Goal: Task Accomplishment & Management: Manage account settings

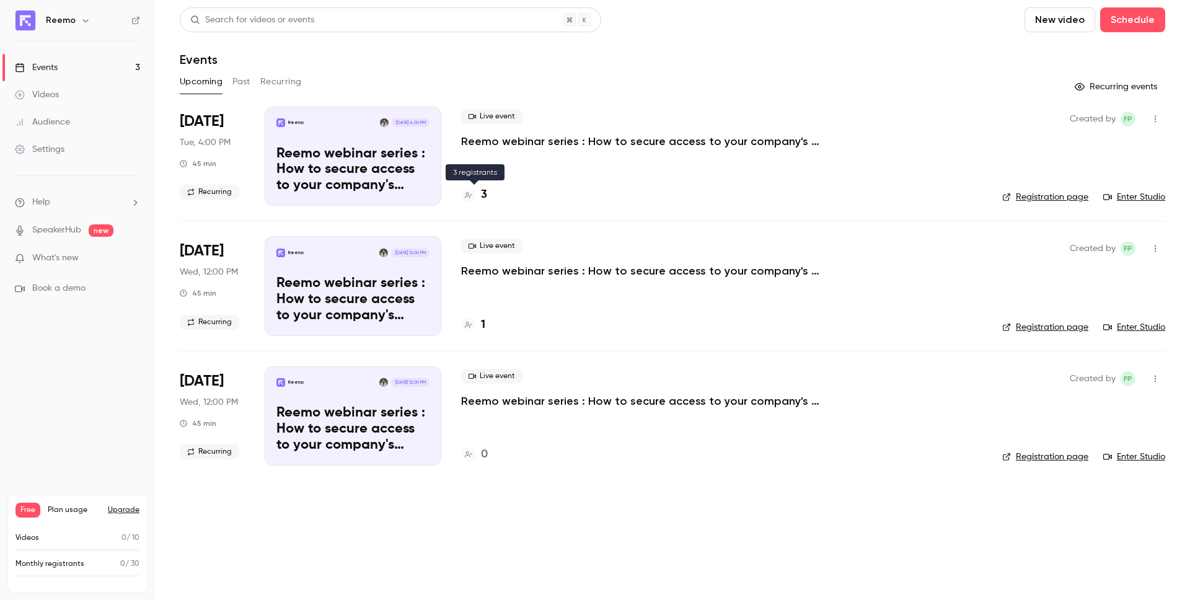
click at [485, 194] on h4 "3" at bounding box center [484, 195] width 6 height 17
